Goal: Information Seeking & Learning: Learn about a topic

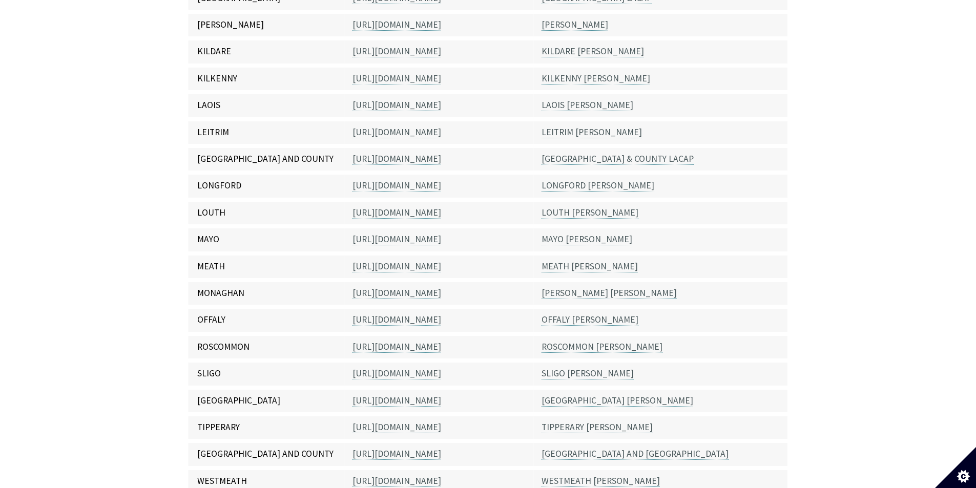
scroll to position [872, 0]
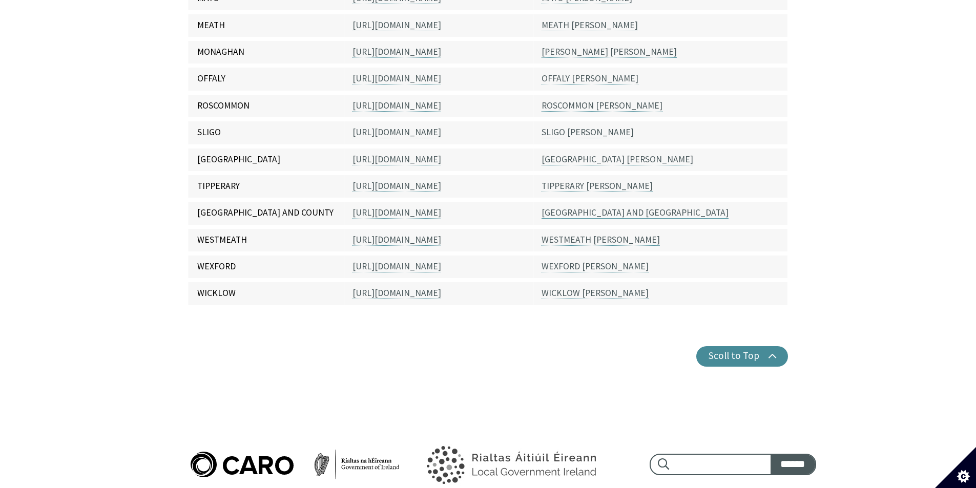
click at [643, 207] on link "[GEOGRAPHIC_DATA] AND [GEOGRAPHIC_DATA]" at bounding box center [634, 213] width 187 height 12
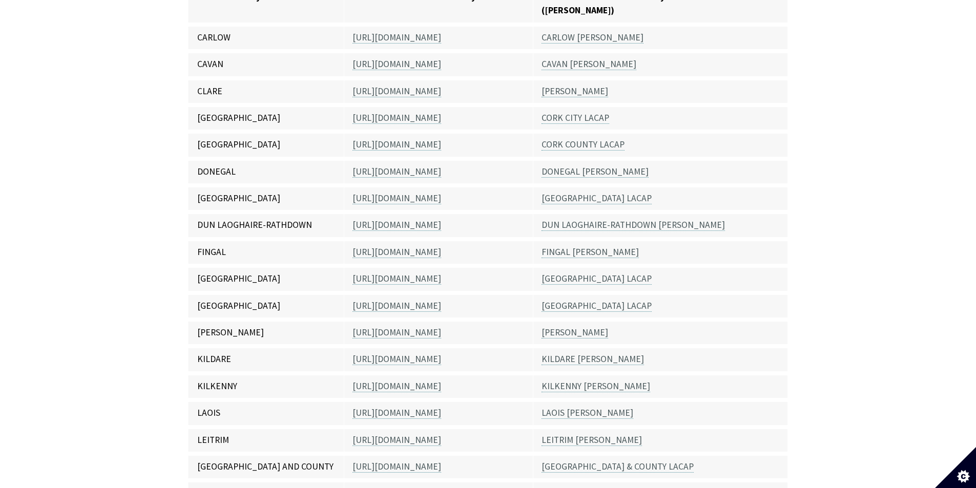
scroll to position [309, 0]
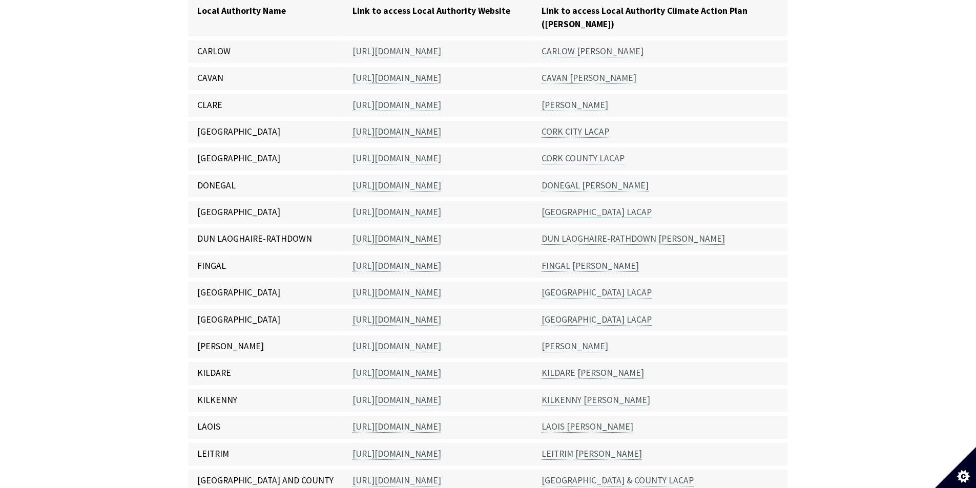
click at [577, 206] on link "[GEOGRAPHIC_DATA] LACAP" at bounding box center [596, 212] width 110 height 12
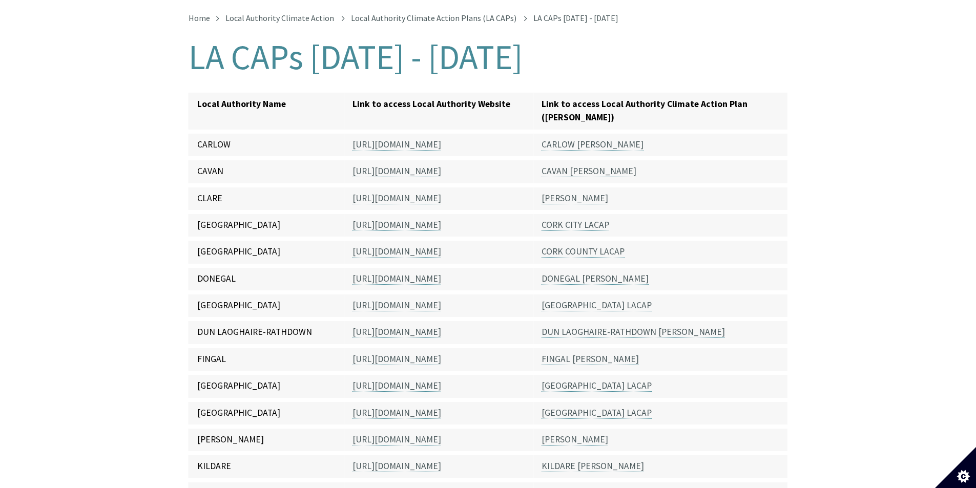
scroll to position [215, 0]
click at [565, 247] on link "CORK COUNTY LACAP" at bounding box center [582, 253] width 83 height 12
